Goal: Information Seeking & Learning: Get advice/opinions

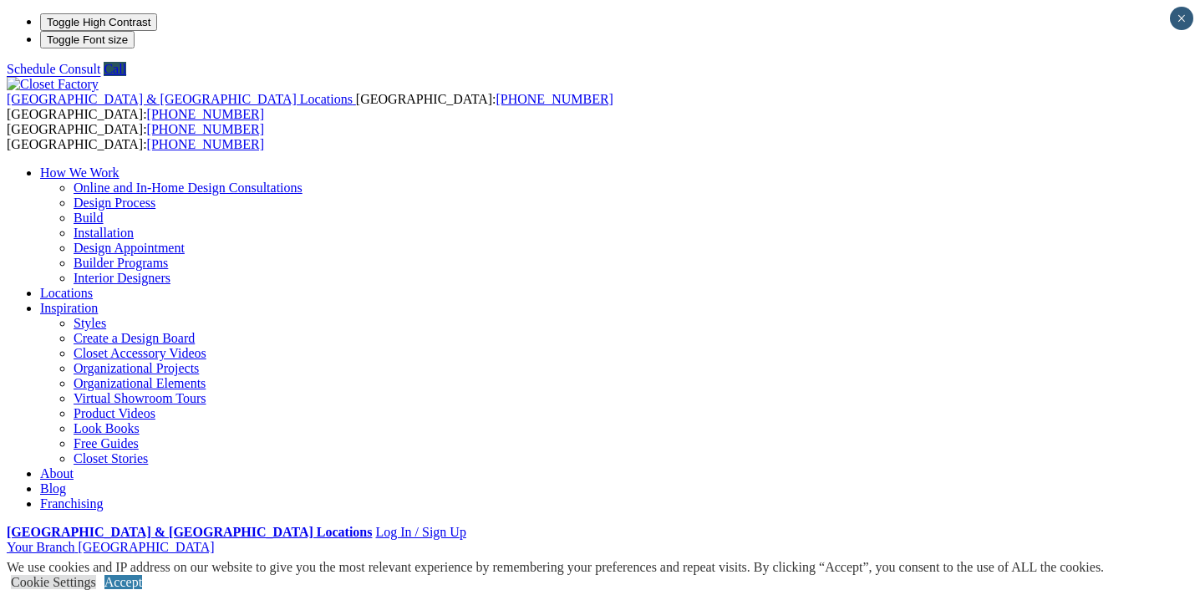
click at [142, 575] on link "Accept" at bounding box center [123, 582] width 38 height 14
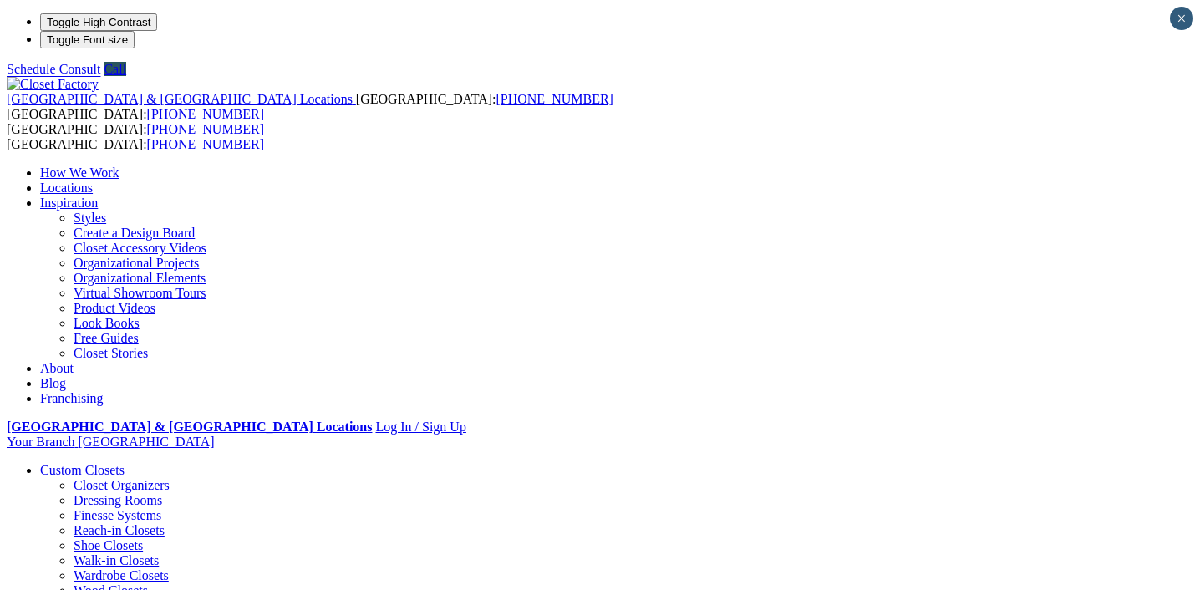
click at [94, 463] on link "Custom Closets" at bounding box center [82, 470] width 84 height 14
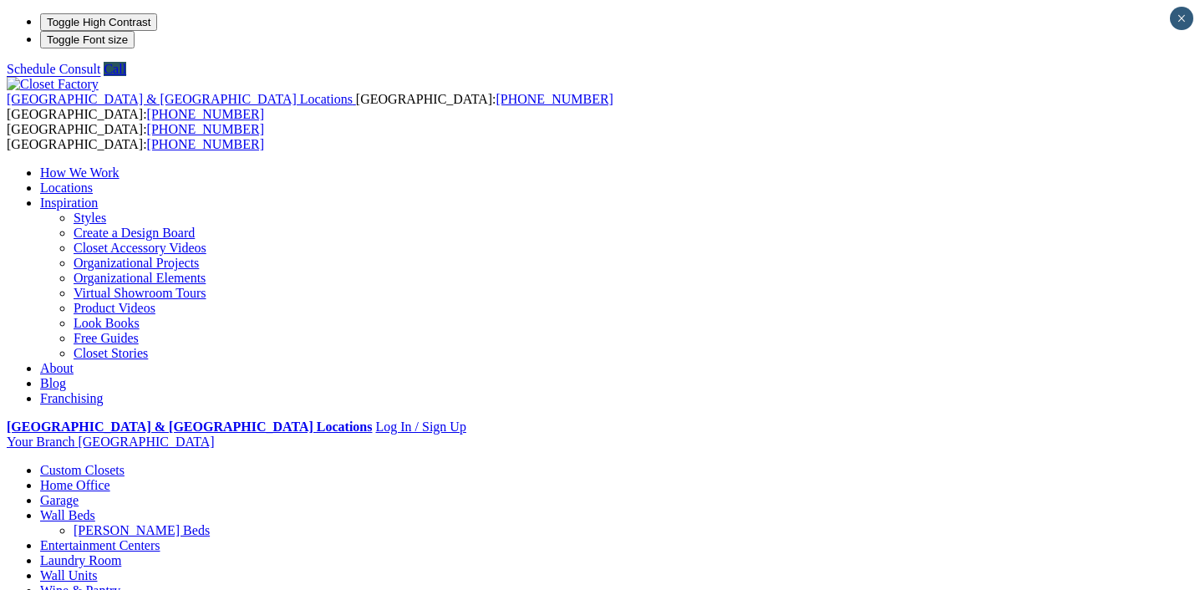
click at [94, 463] on link "Custom Closets" at bounding box center [82, 470] width 84 height 14
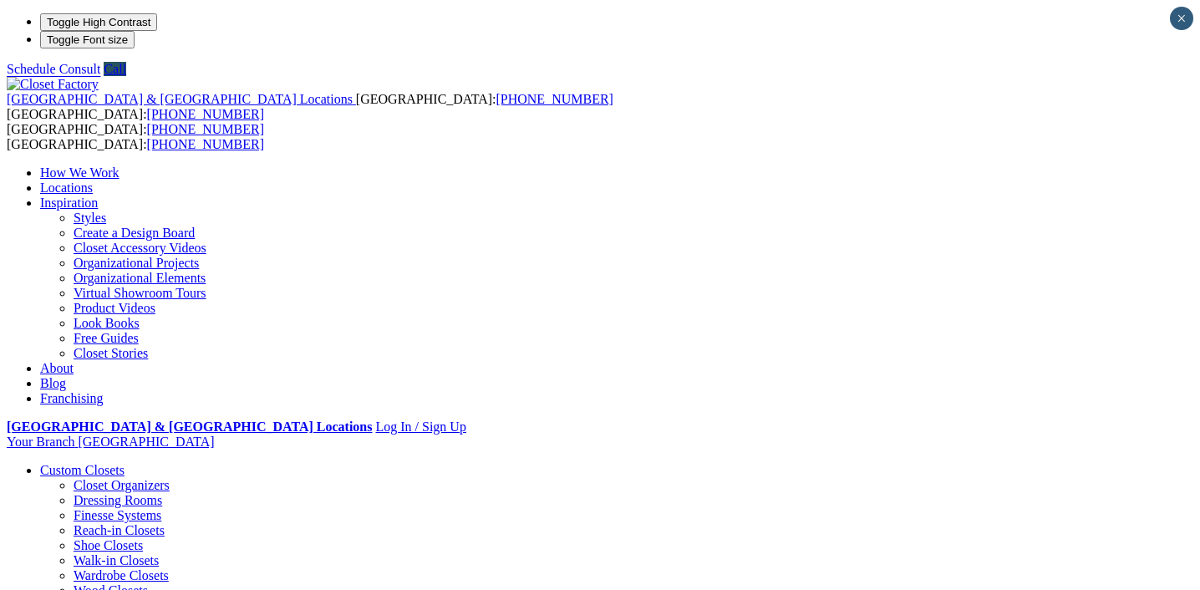
click at [94, 478] on link "Closet Organizers" at bounding box center [122, 485] width 96 height 14
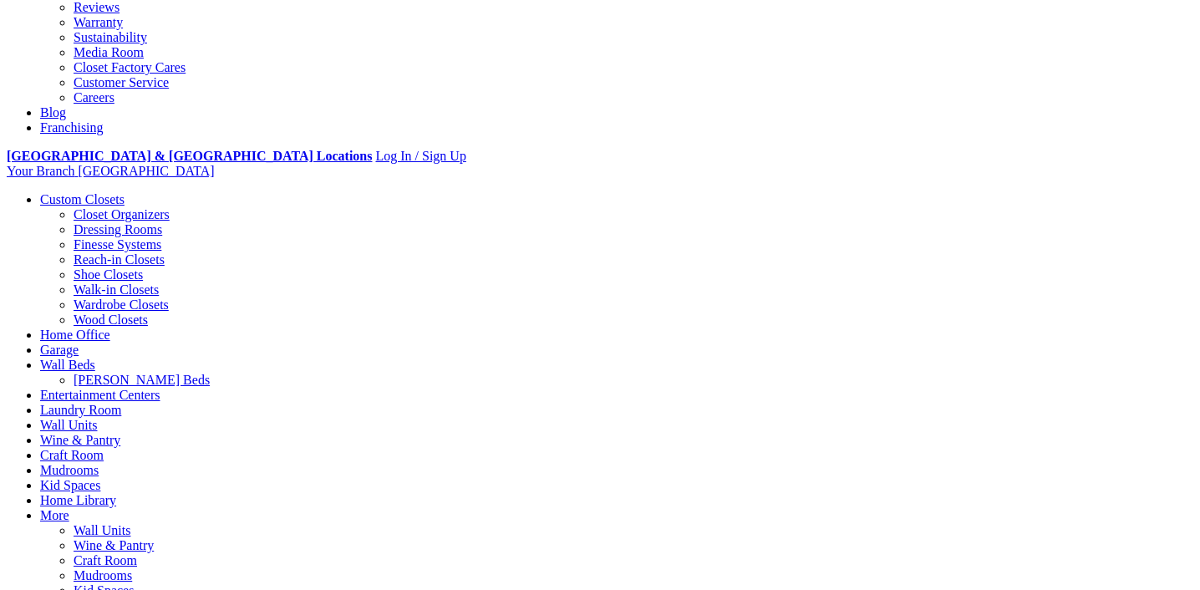
scroll to position [507, 0]
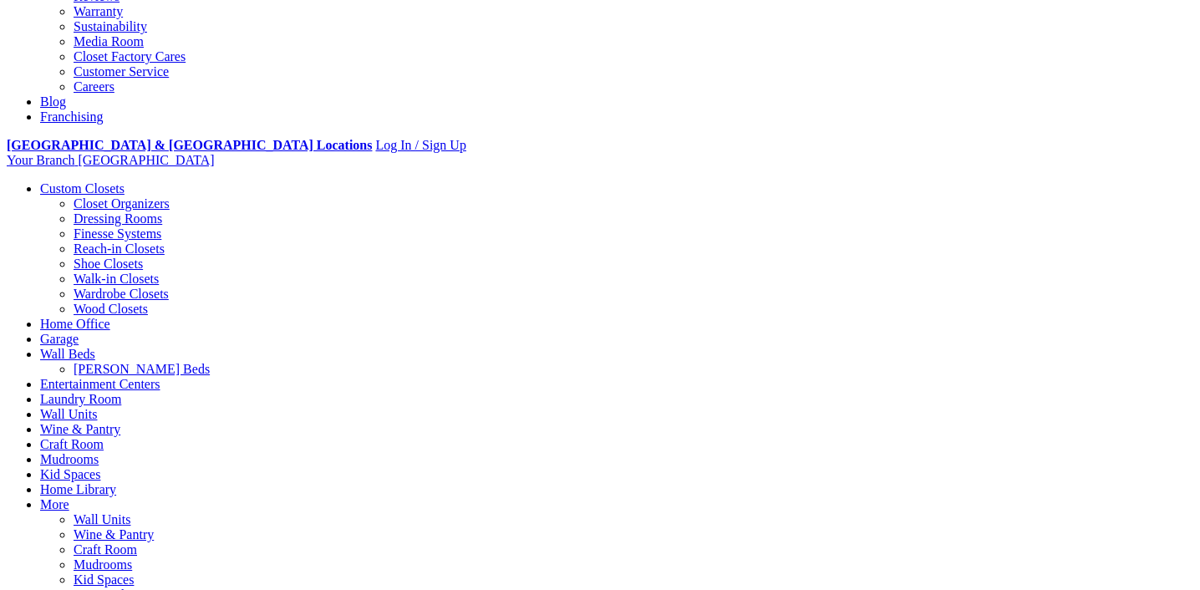
click at [99, 272] on link "Walk-in Closets" at bounding box center [116, 279] width 85 height 14
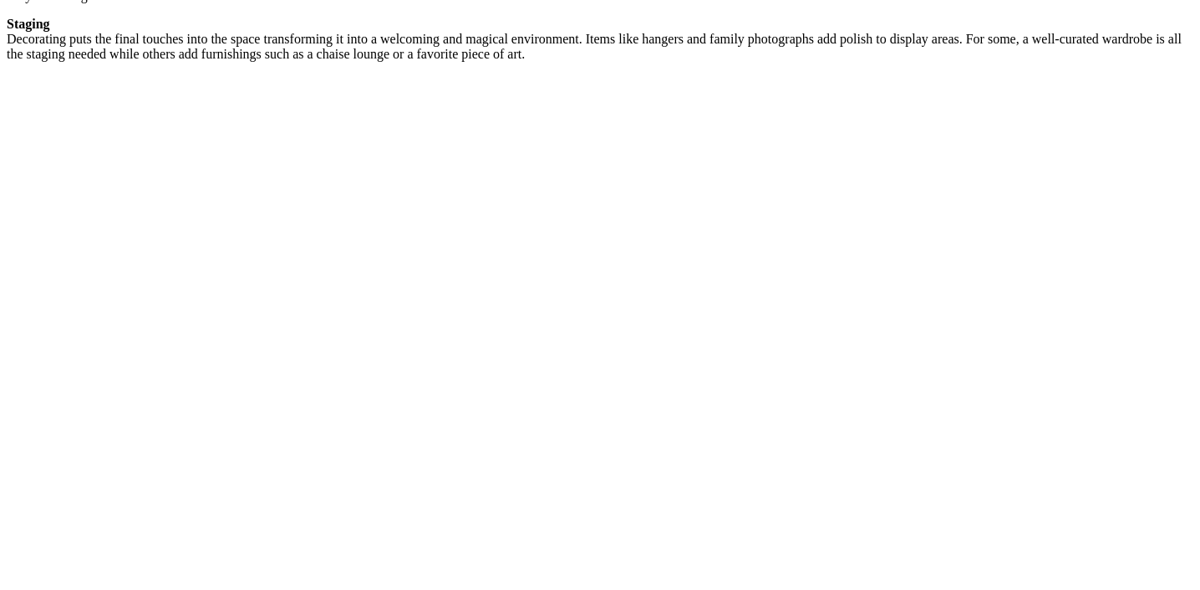
scroll to position [2942, 0]
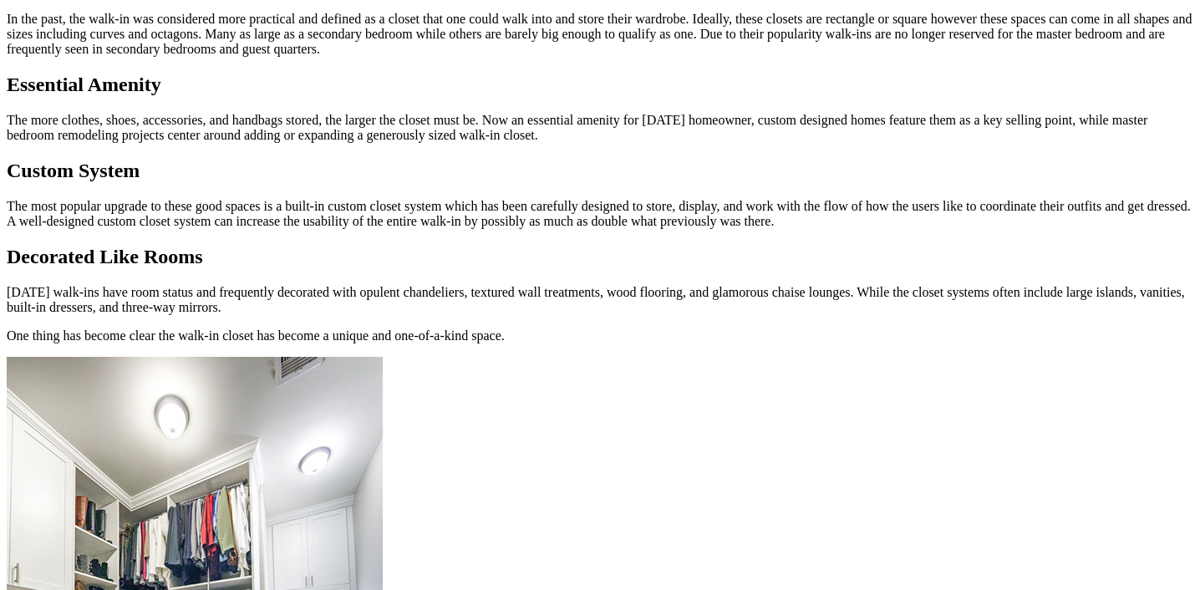
scroll to position [1046, 0]
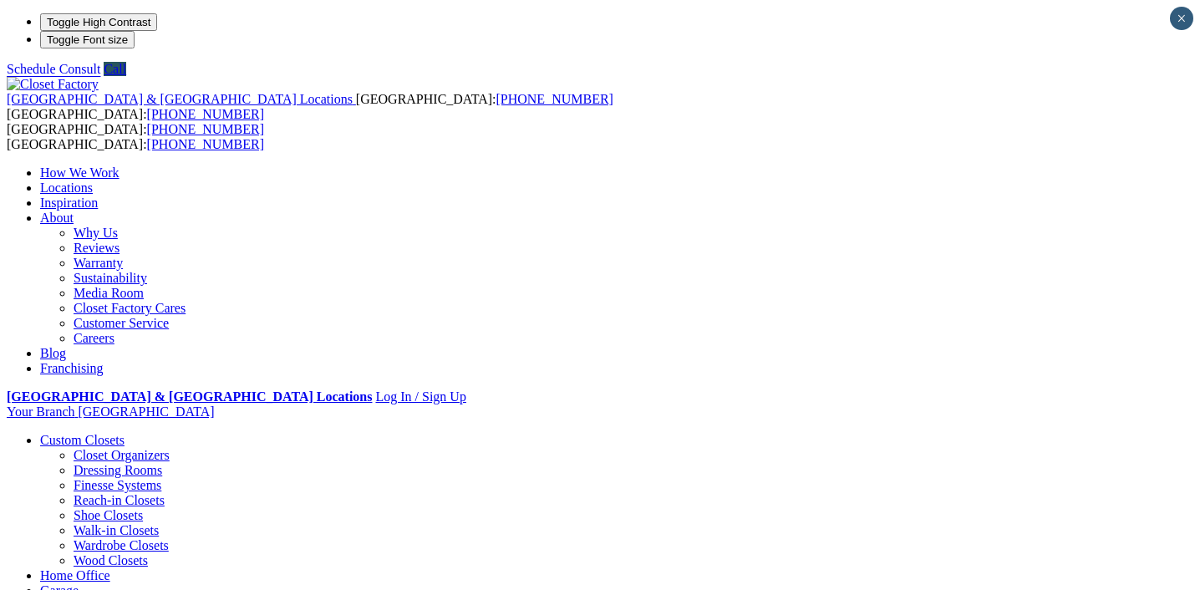
scroll to position [11, 0]
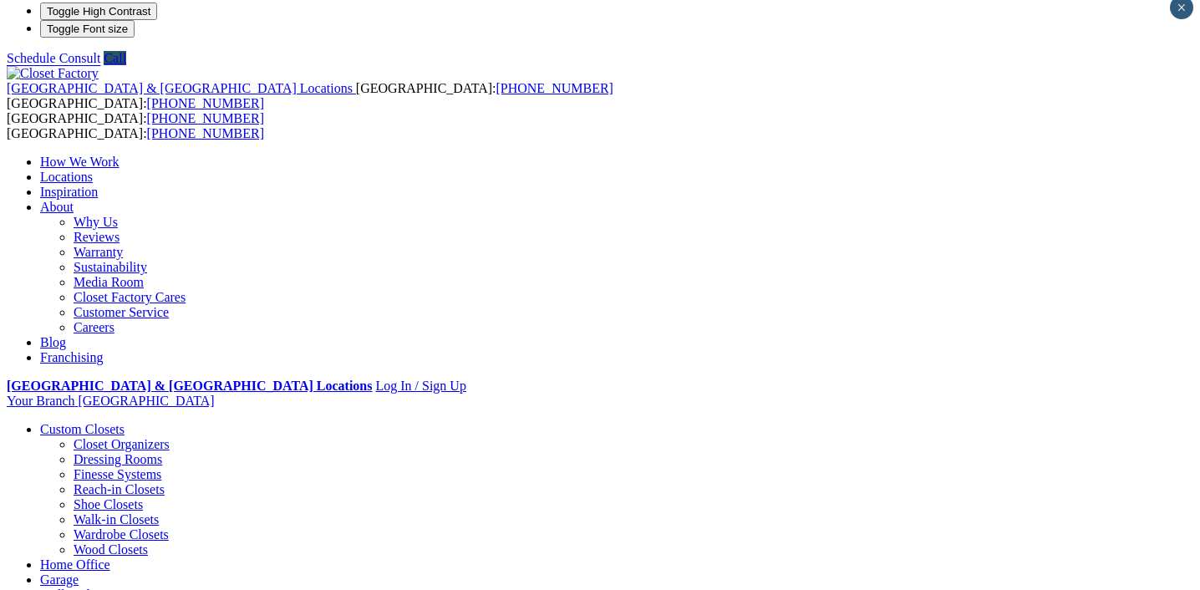
click at [84, 512] on link "Walk-in Closets" at bounding box center [116, 519] width 85 height 14
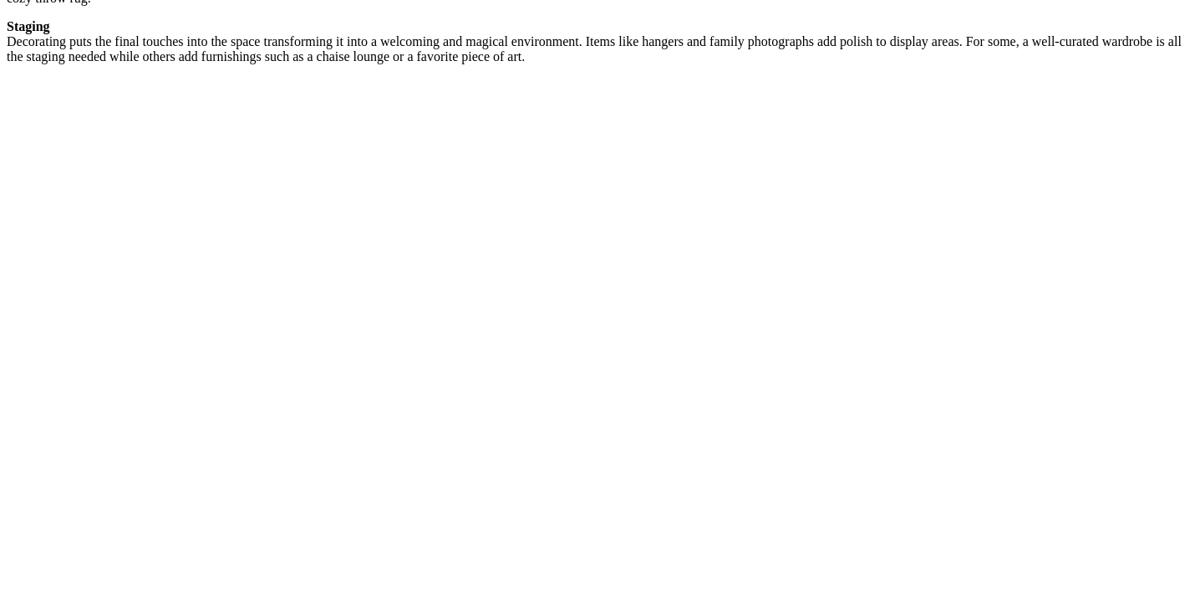
scroll to position [2937, 0]
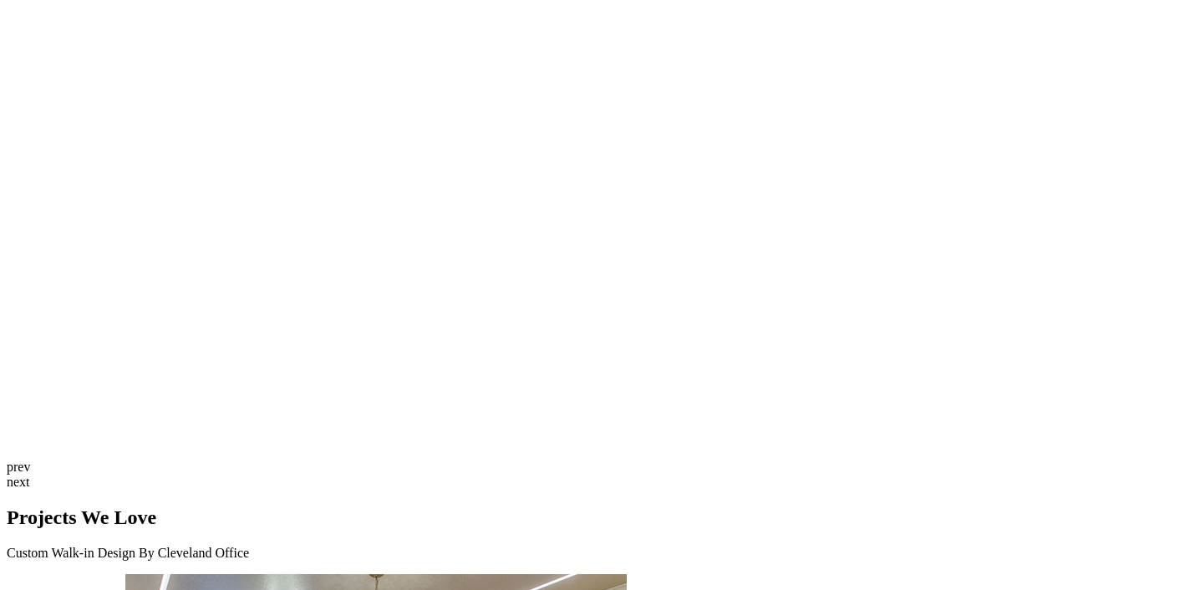
scroll to position [4120, 0]
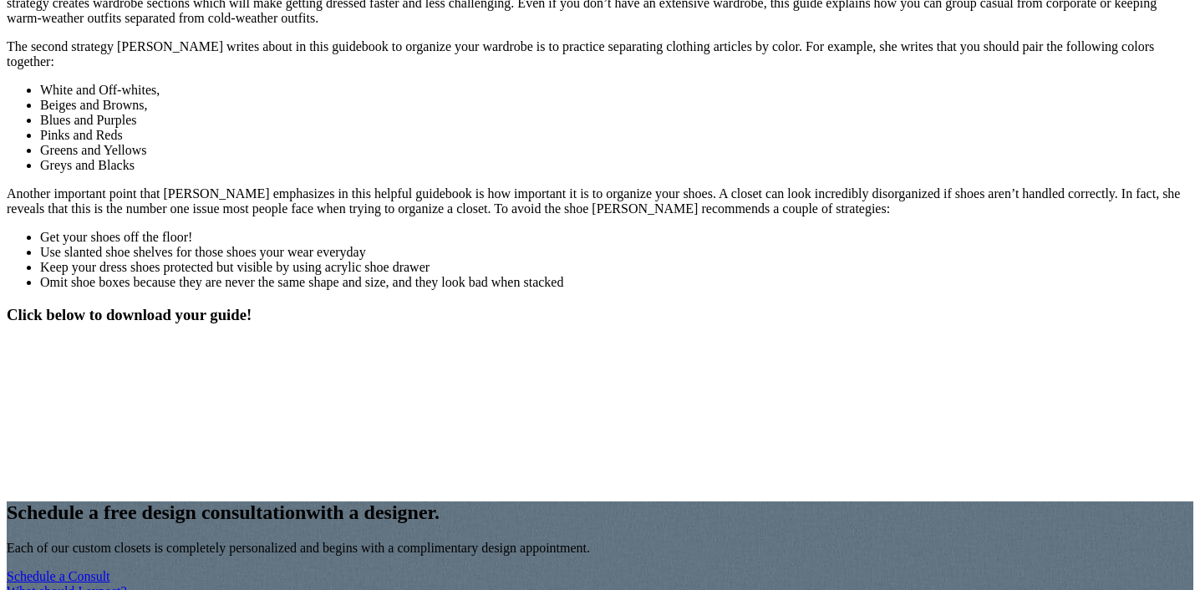
scroll to position [1678, 0]
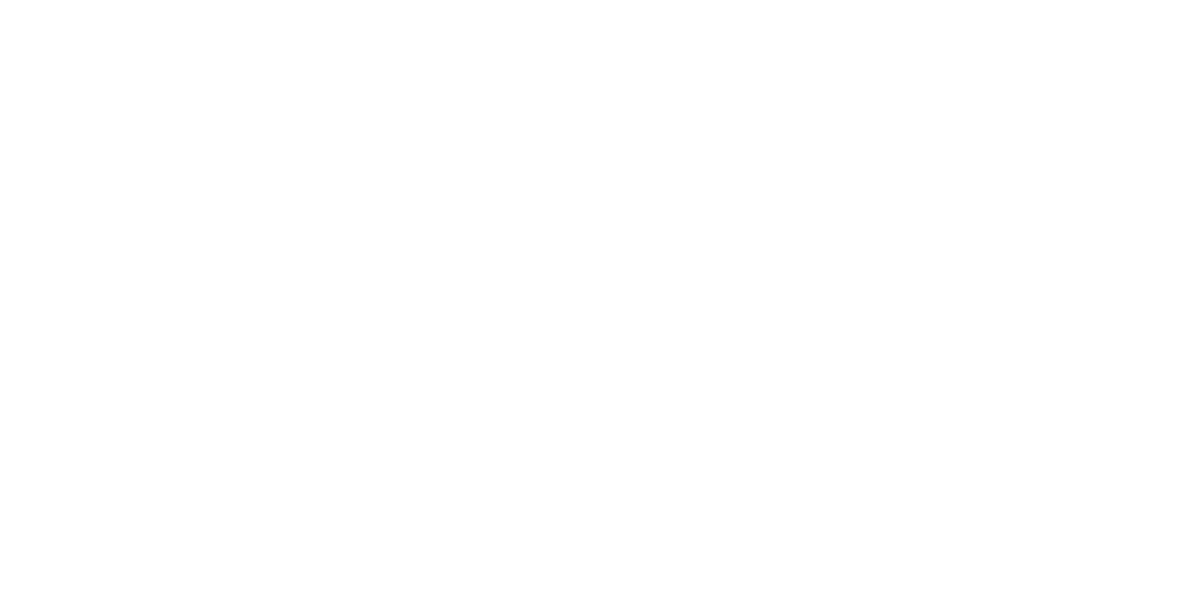
scroll to position [8312, 0]
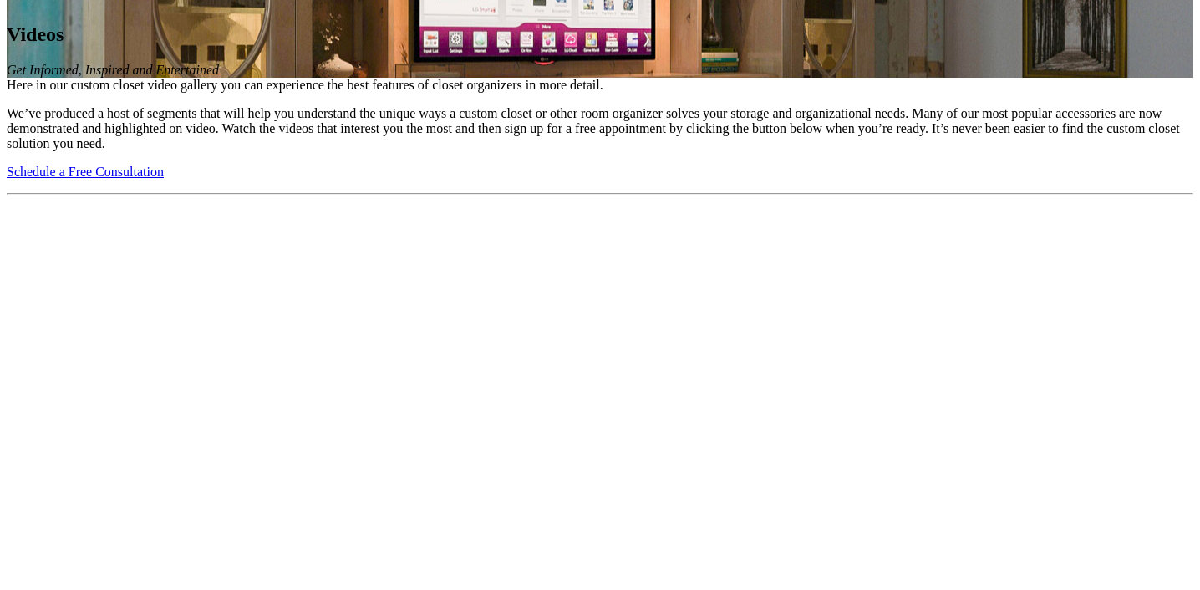
scroll to position [2211, 0]
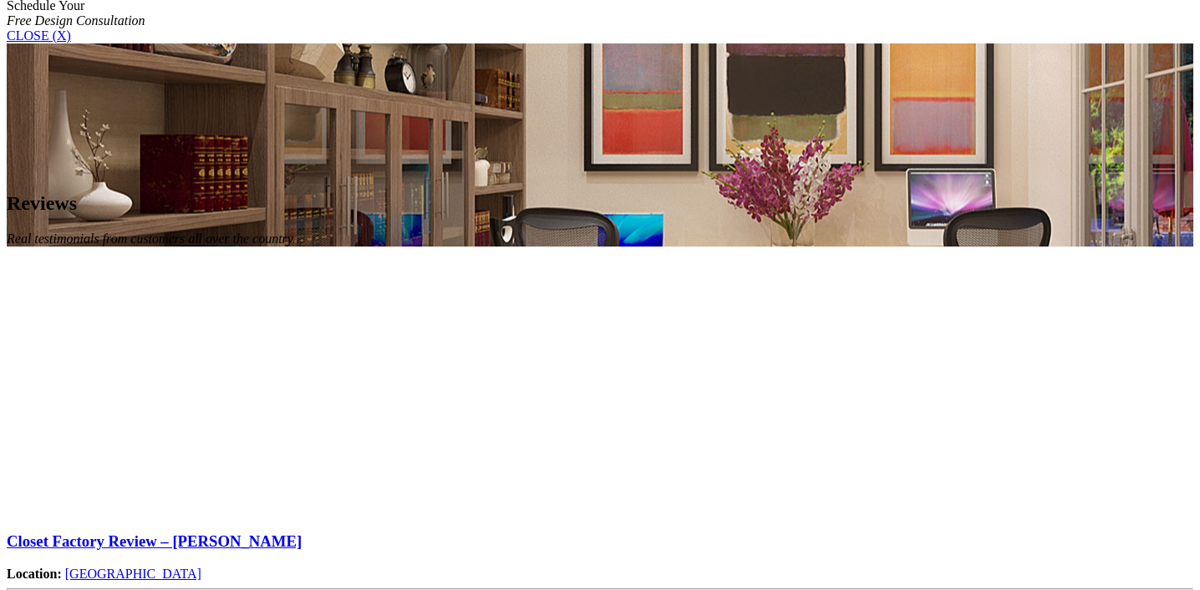
scroll to position [1143, 0]
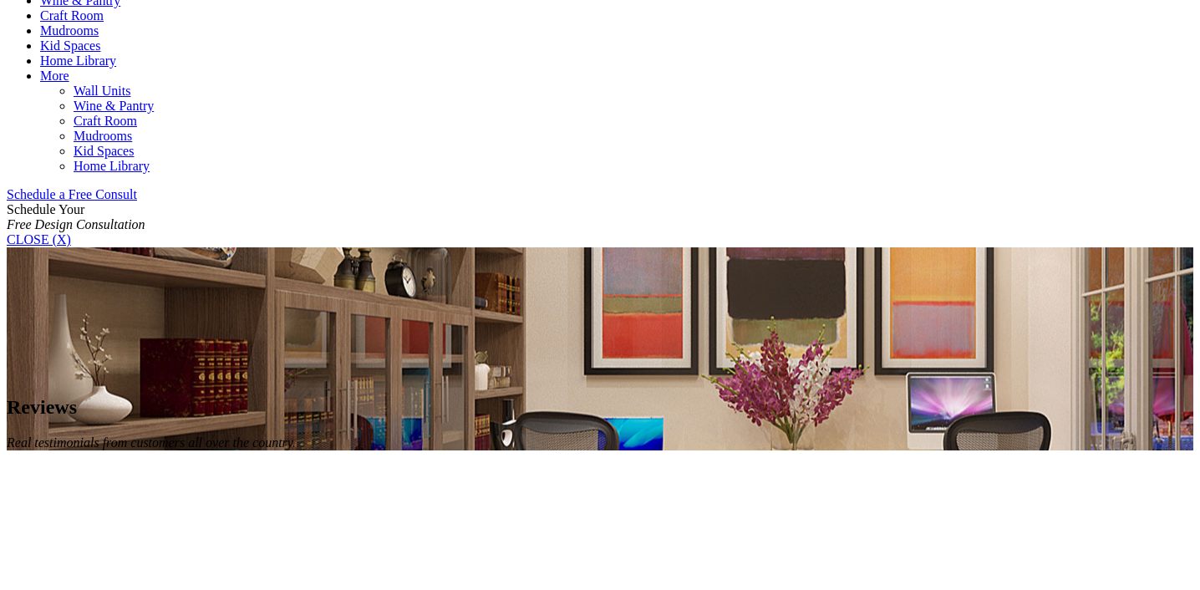
scroll to position [938, 0]
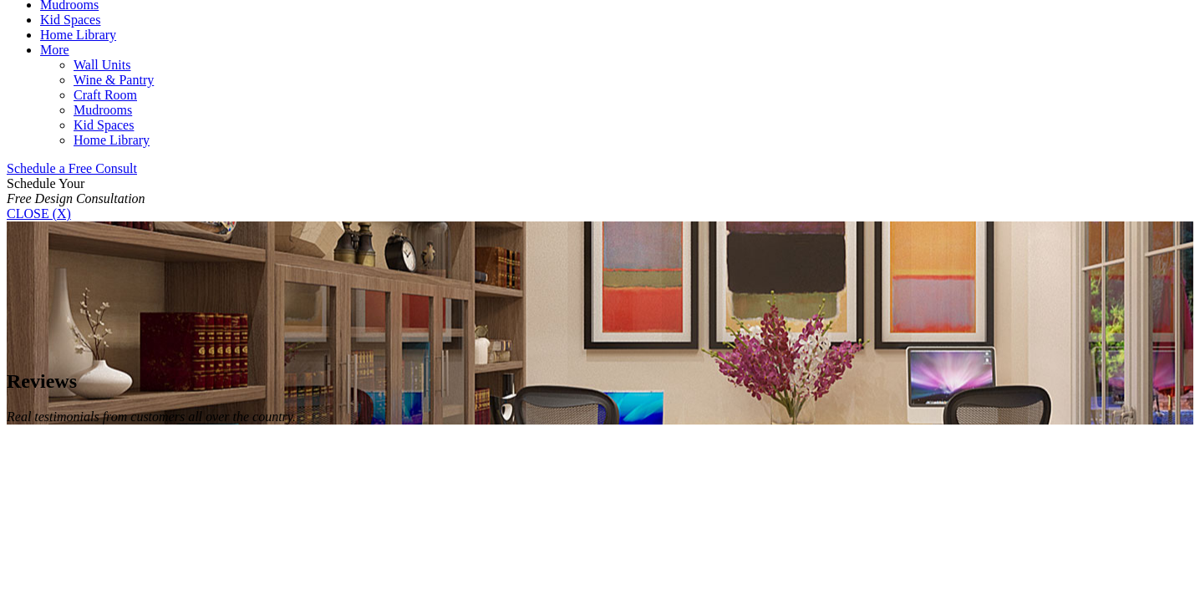
scroll to position [963, 0]
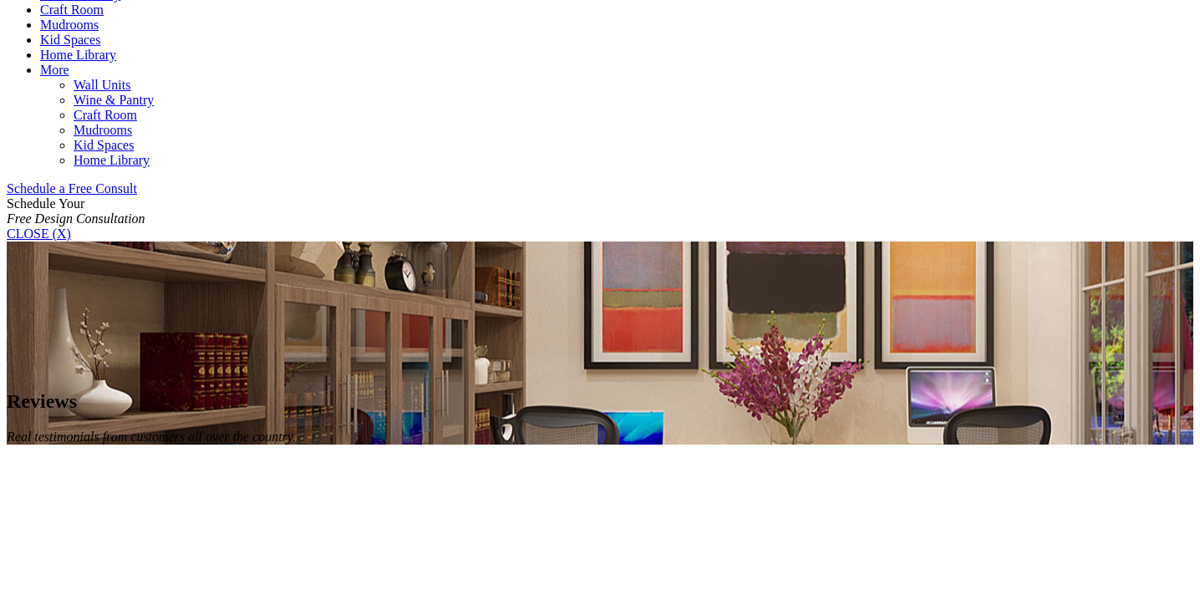
scroll to position [942, 0]
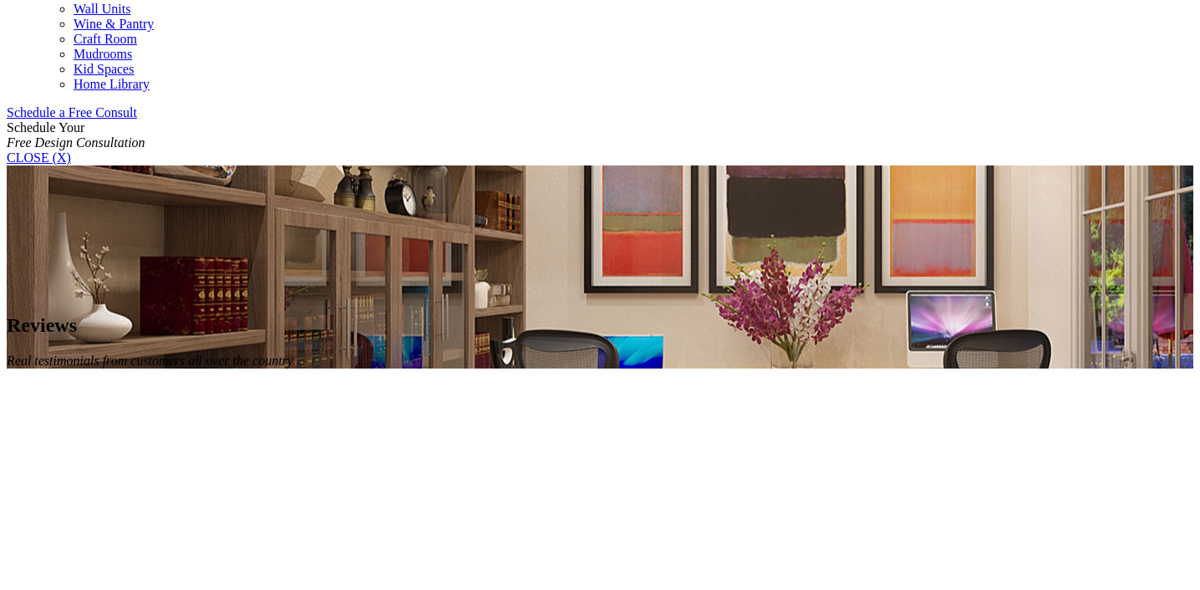
scroll to position [1036, 0]
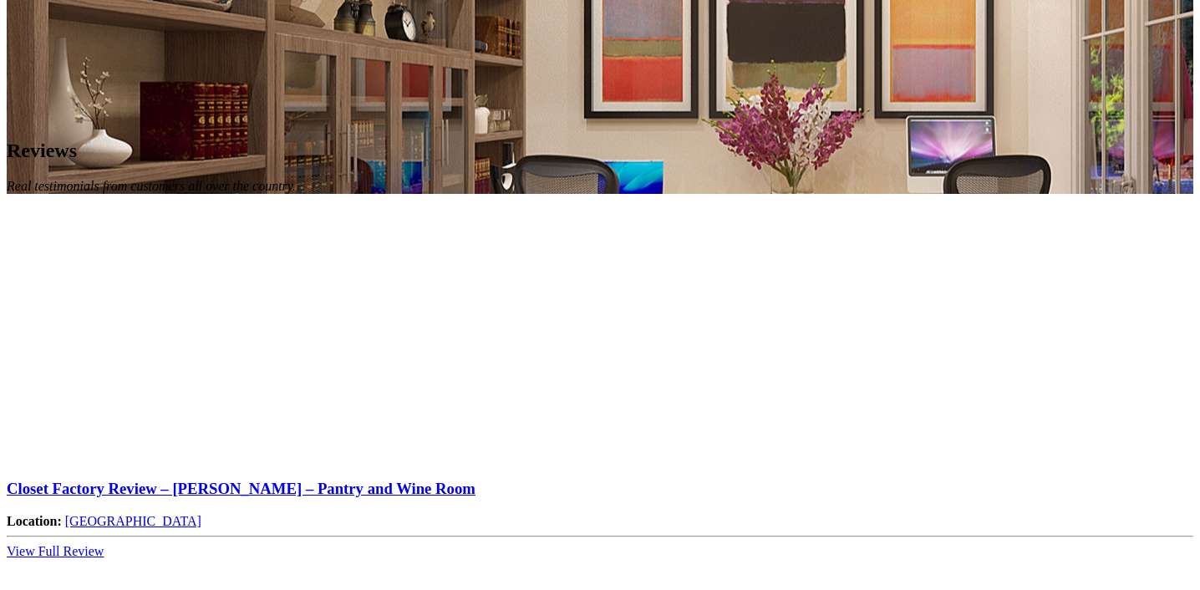
scroll to position [1196, 0]
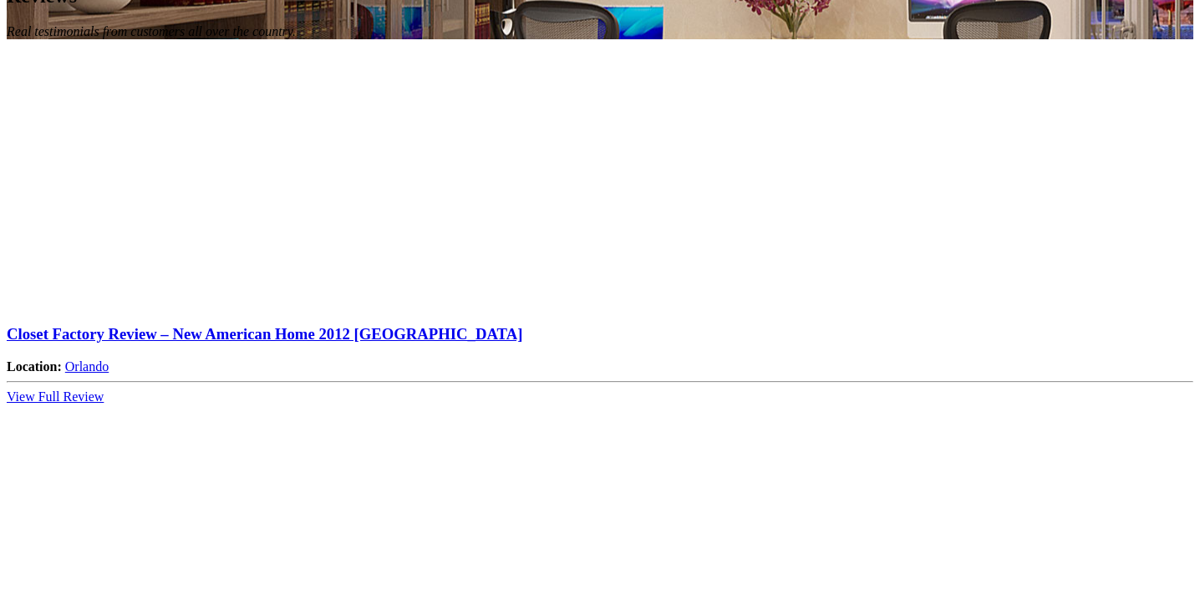
scroll to position [1350, 0]
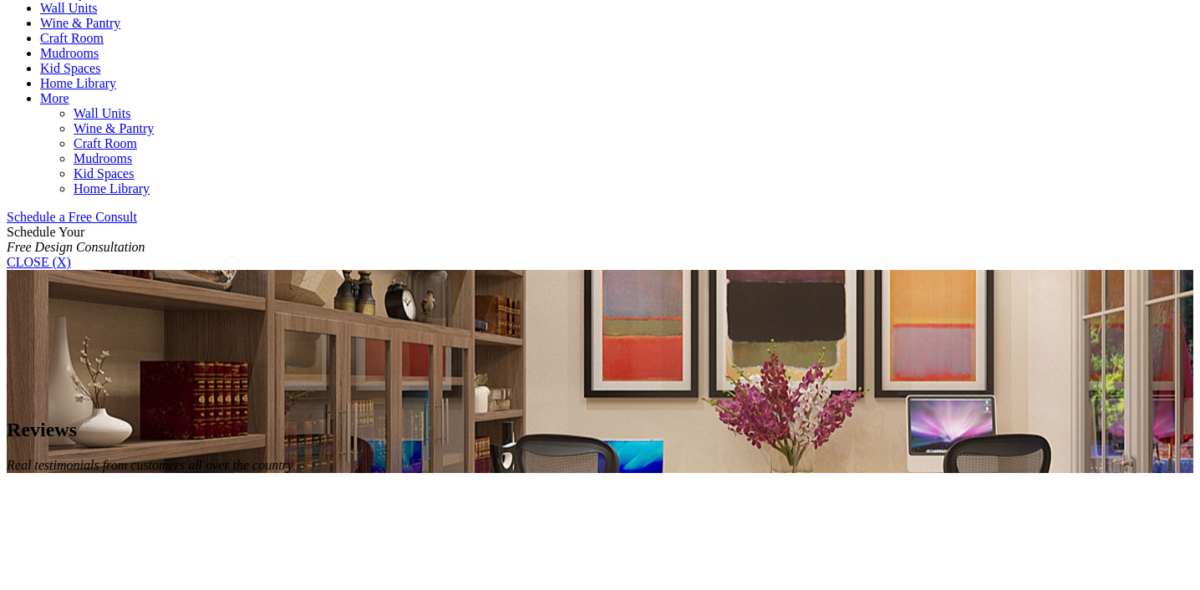
scroll to position [914, 0]
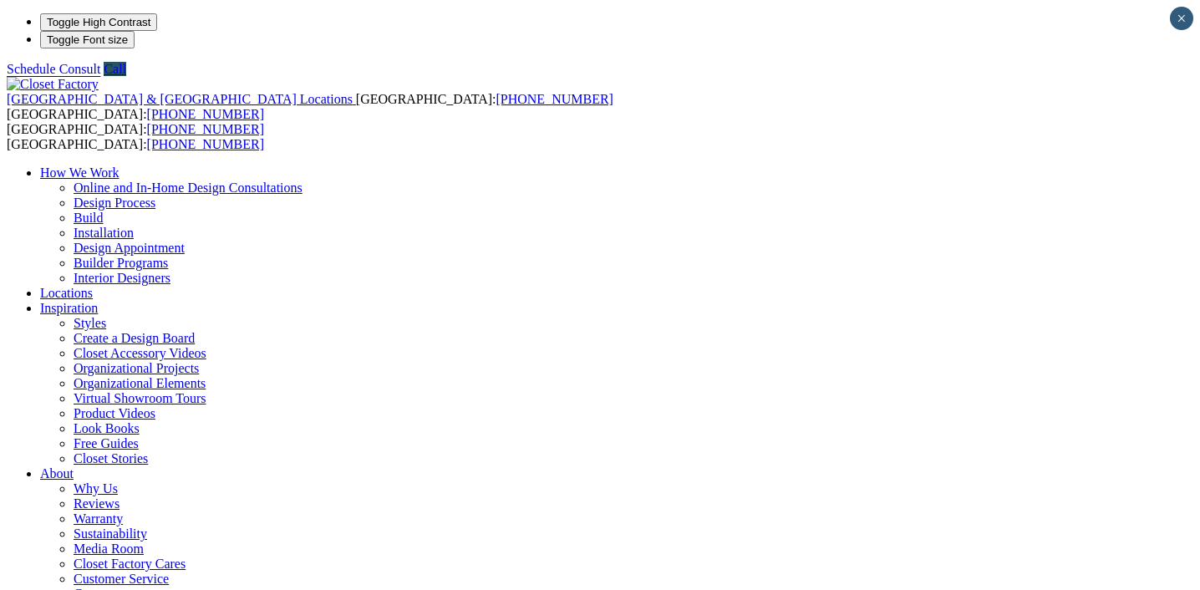
click at [118, 481] on link "Why Us" at bounding box center [96, 488] width 44 height 14
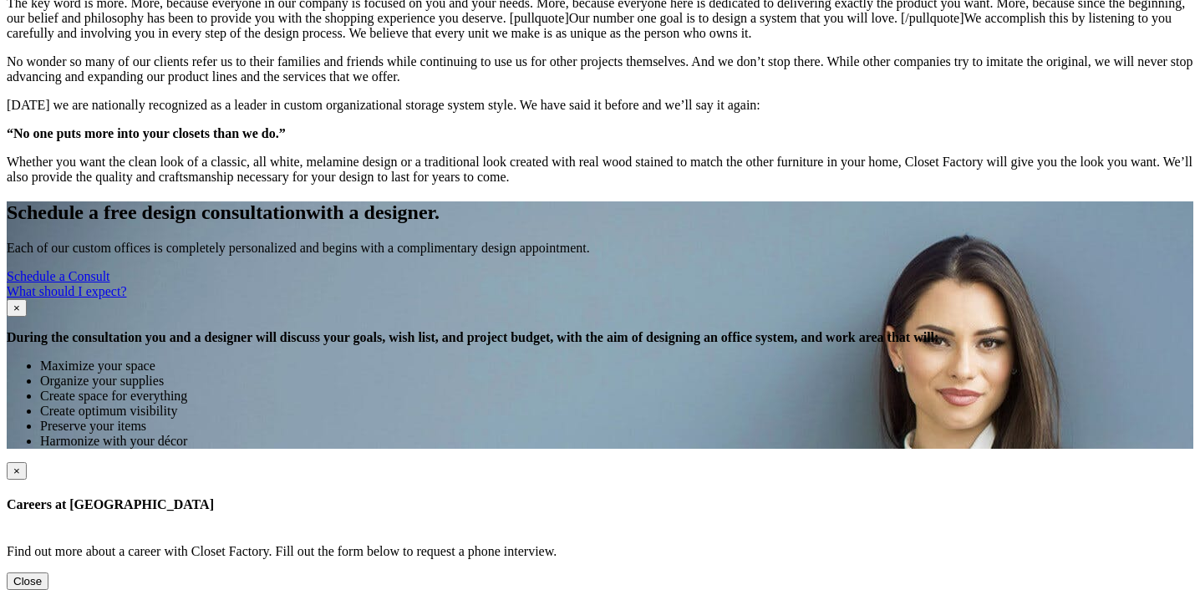
scroll to position [1536, 0]
